Goal: Find specific page/section: Find specific page/section

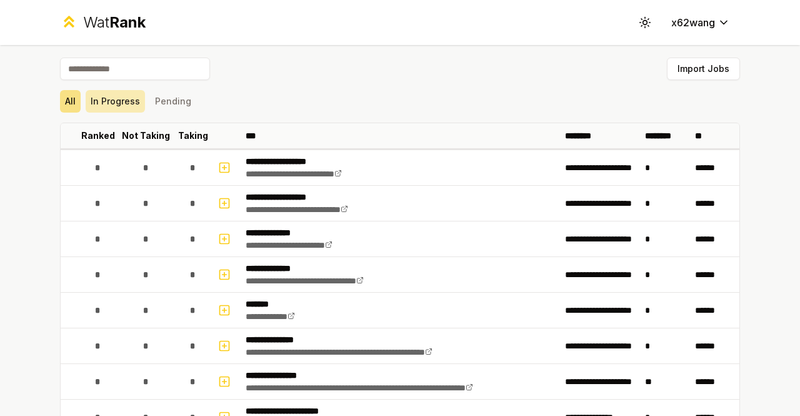
click at [122, 108] on button "In Progress" at bounding box center [115, 101] width 59 height 22
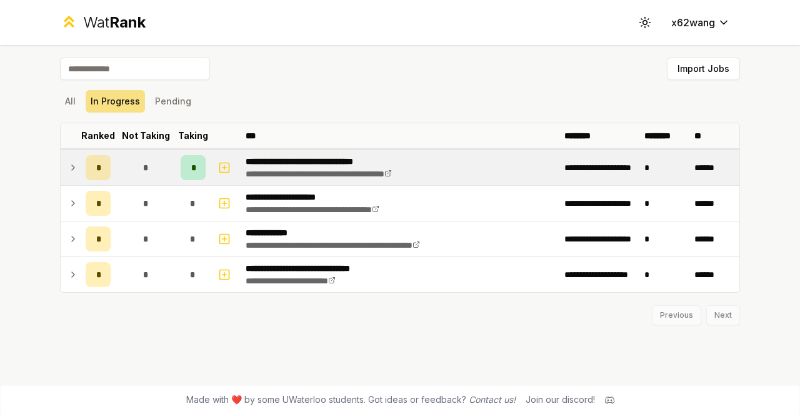
click at [66, 172] on td at bounding box center [71, 167] width 20 height 35
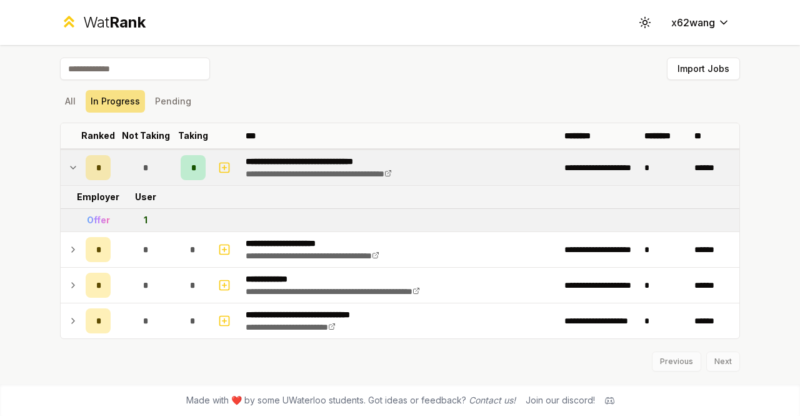
click at [69, 169] on icon at bounding box center [73, 167] width 10 height 15
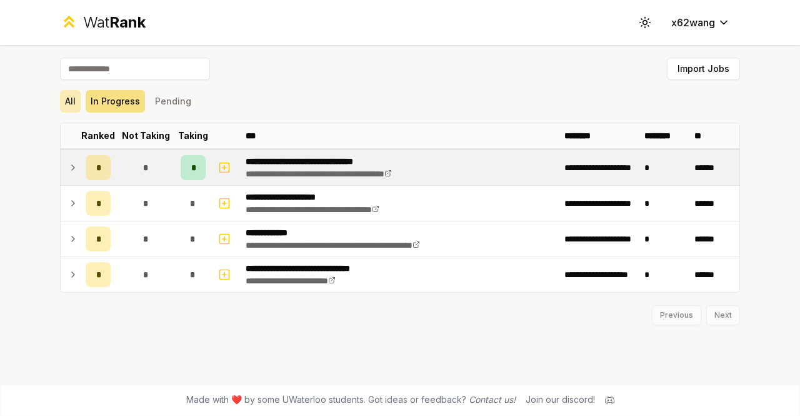
click at [64, 97] on button "All" at bounding box center [70, 101] width 21 height 22
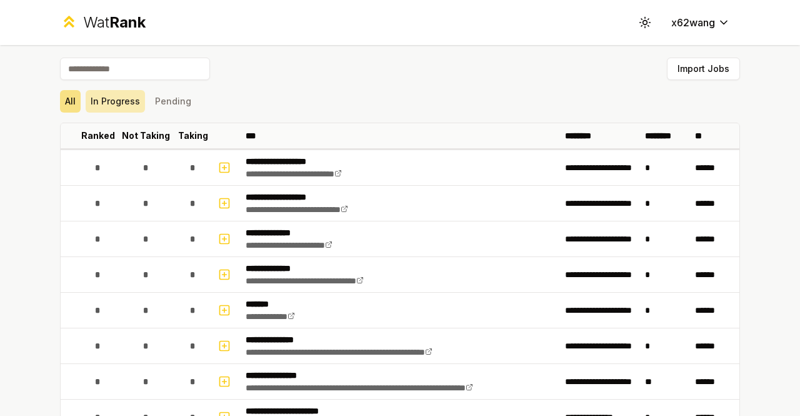
click at [96, 101] on button "In Progress" at bounding box center [115, 101] width 59 height 22
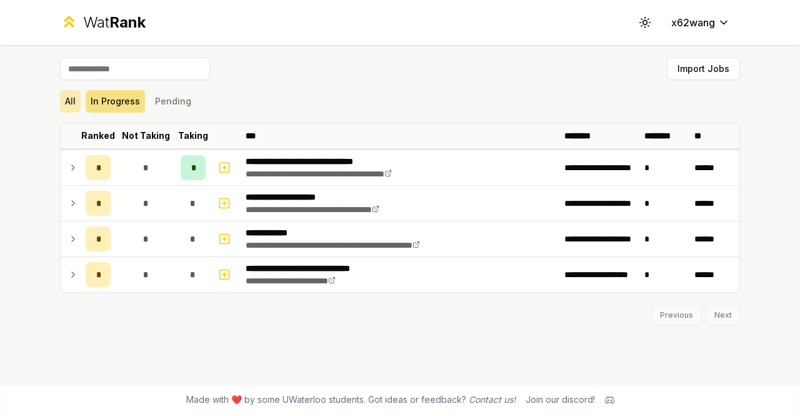
click at [64, 93] on button "All" at bounding box center [70, 101] width 21 height 22
